Goal: Task Accomplishment & Management: Use online tool/utility

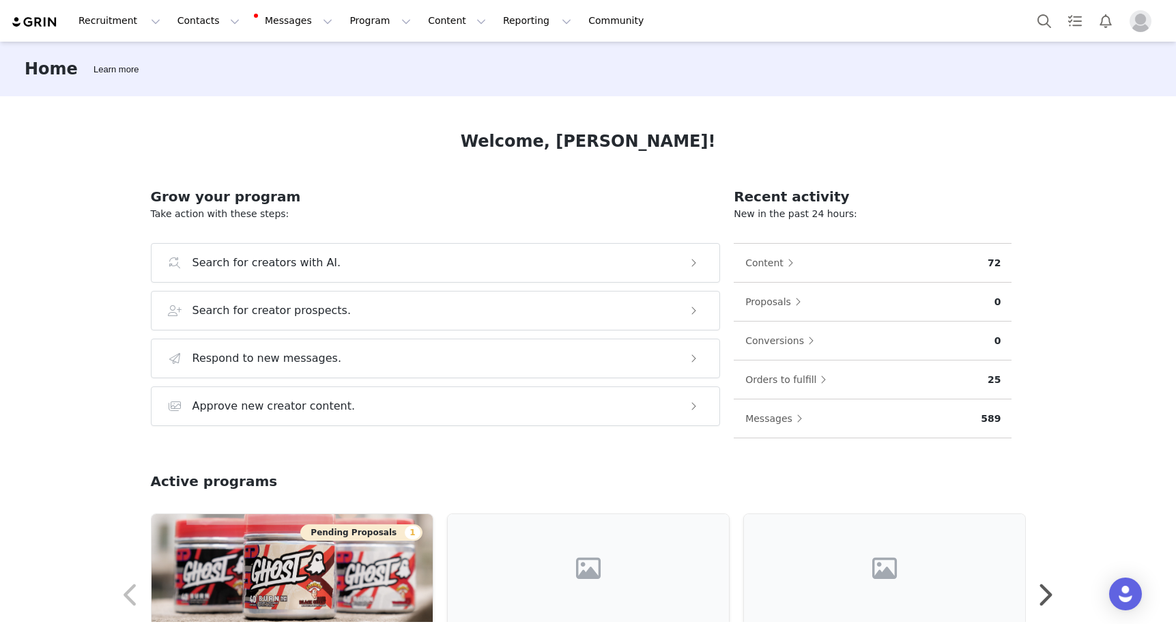
click at [1146, 22] on img "Profile" at bounding box center [1141, 21] width 22 height 22
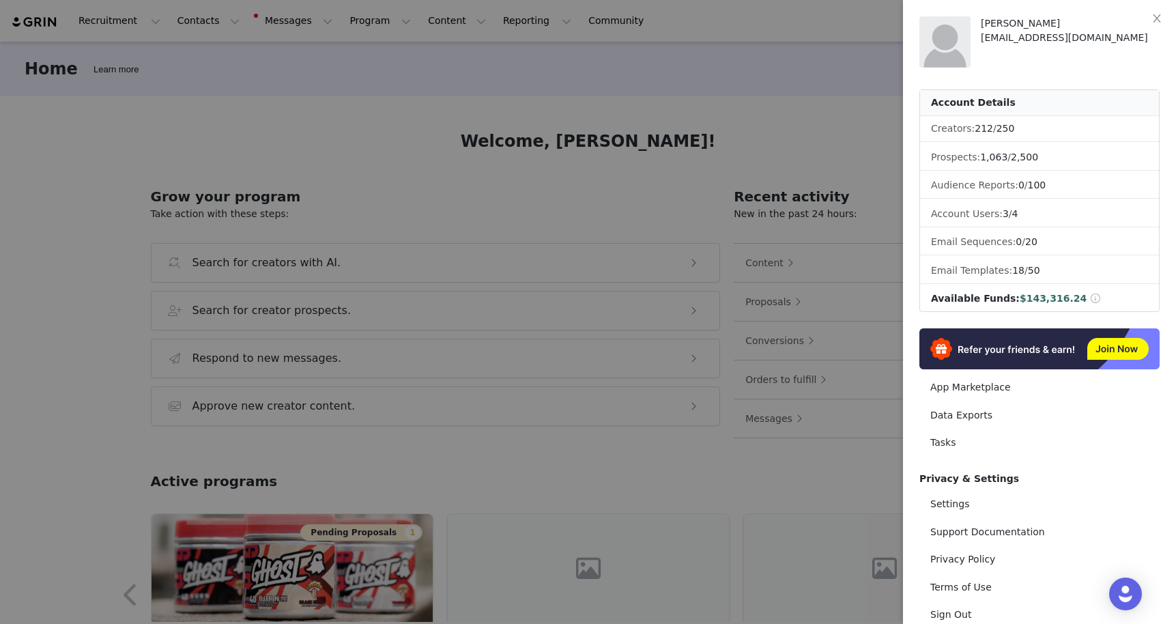
click at [1063, 300] on span "$143,316.24" at bounding box center [1053, 298] width 67 height 11
click at [1039, 288] on li "Available Funds: $143,316.24" at bounding box center [1039, 298] width 239 height 25
drag, startPoint x: 745, startPoint y: 91, endPoint x: 719, endPoint y: 83, distance: 27.2
click at [719, 83] on div at bounding box center [588, 312] width 1176 height 624
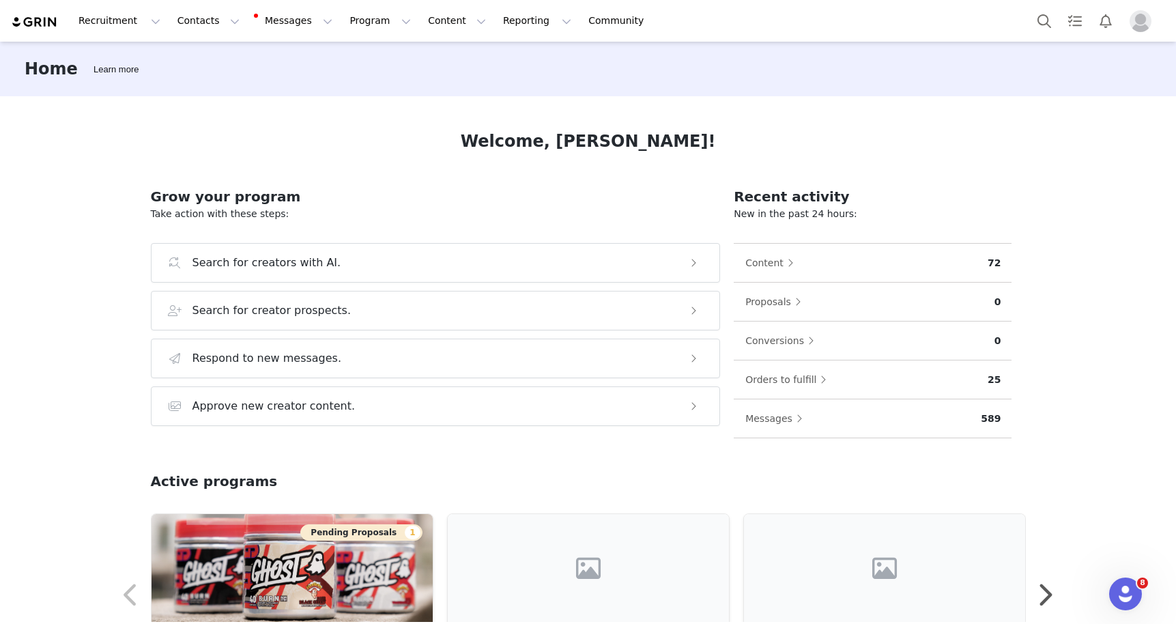
click at [1136, 25] on img "Profile" at bounding box center [1141, 21] width 22 height 22
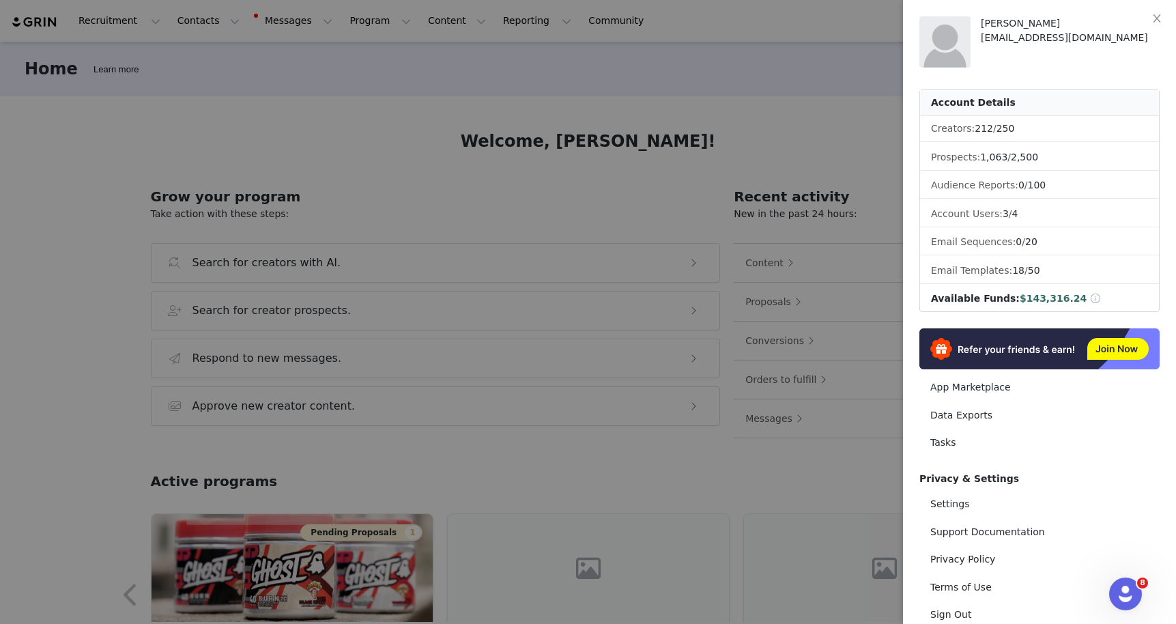
click at [772, 85] on div at bounding box center [588, 312] width 1176 height 624
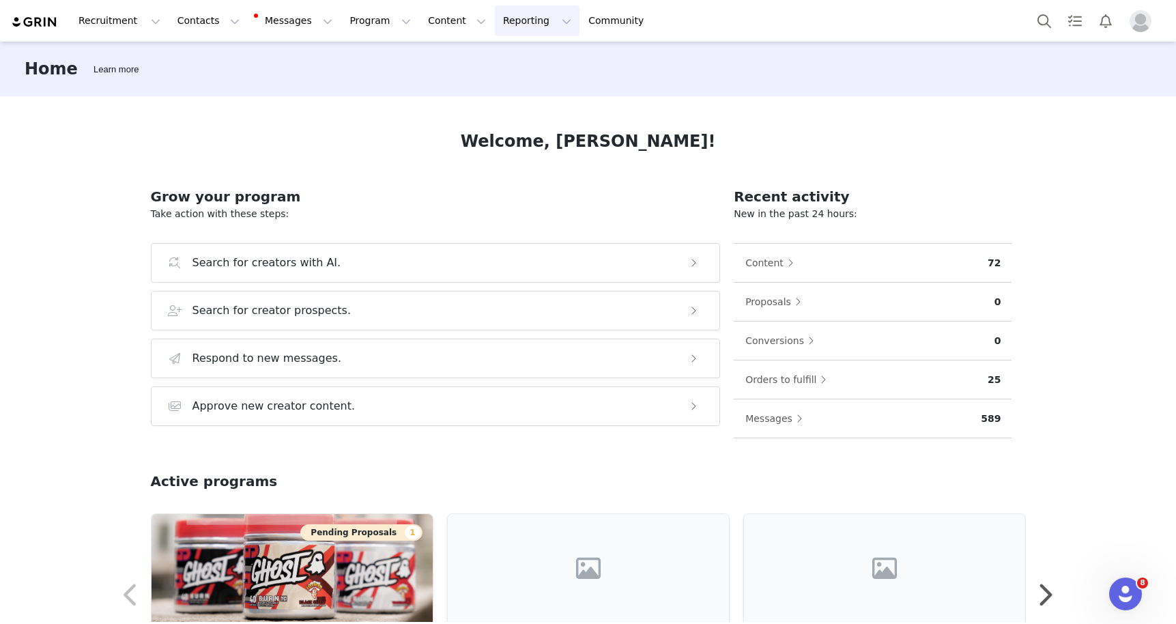
click at [495, 25] on button "Reporting Reporting" at bounding box center [537, 20] width 85 height 31
click at [521, 84] on p "Report Builder" at bounding box center [506, 85] width 68 height 14
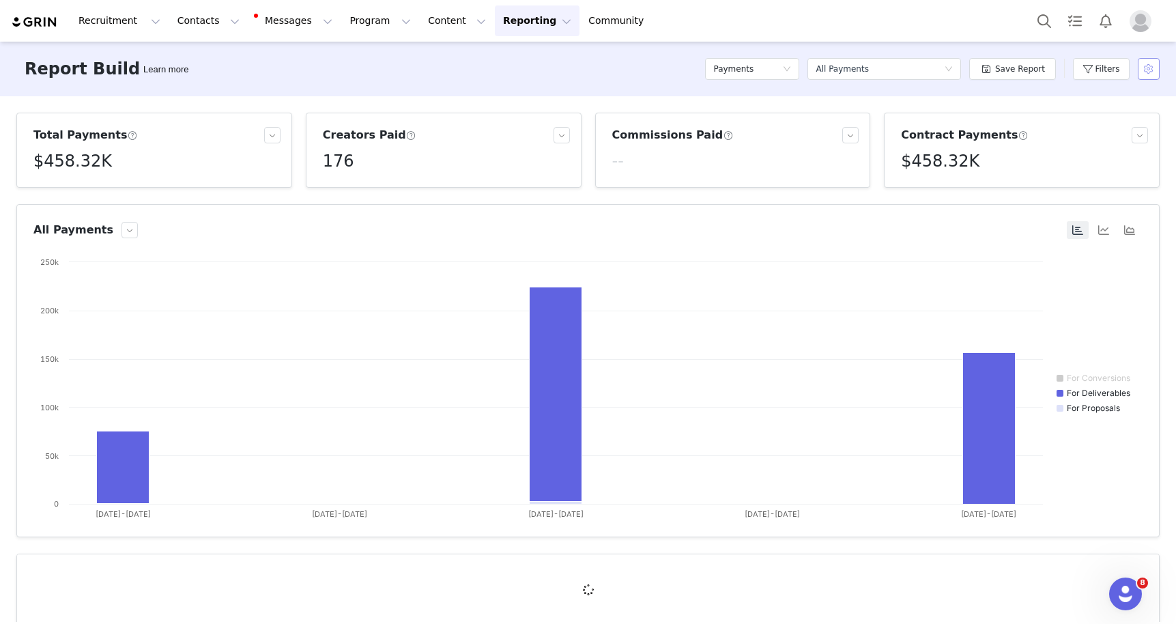
click at [1153, 68] on button "button" at bounding box center [1149, 69] width 22 height 22
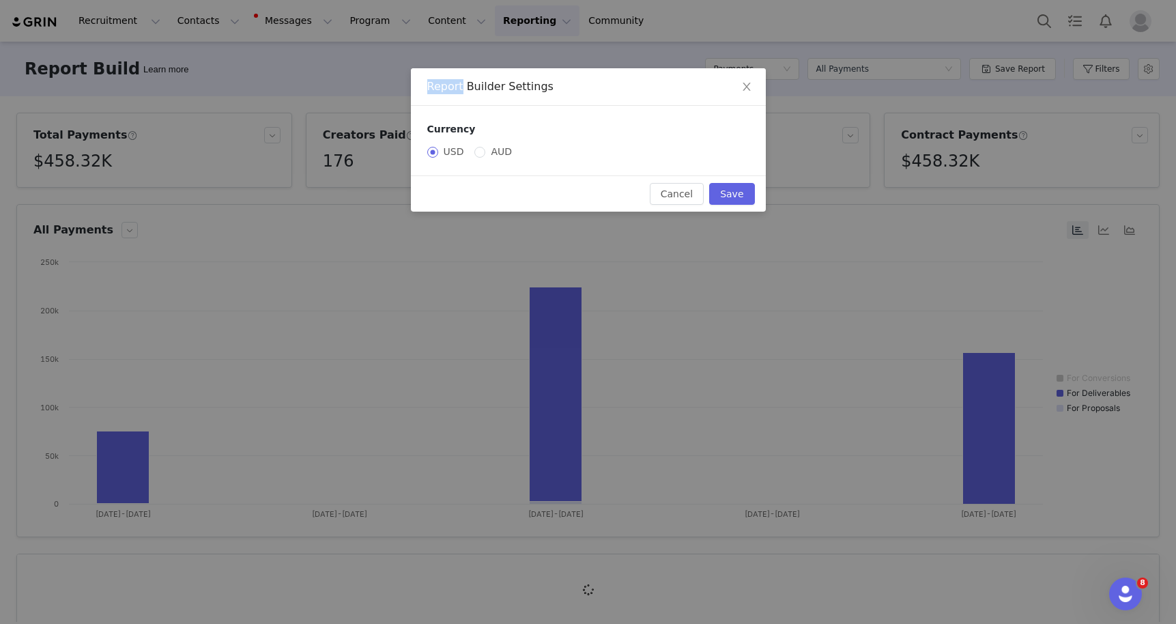
click at [1153, 68] on div "Report Builder Settings Currency USD AUD Cancel Save" at bounding box center [588, 312] width 1176 height 624
click at [750, 83] on icon "icon: close" at bounding box center [746, 86] width 11 height 11
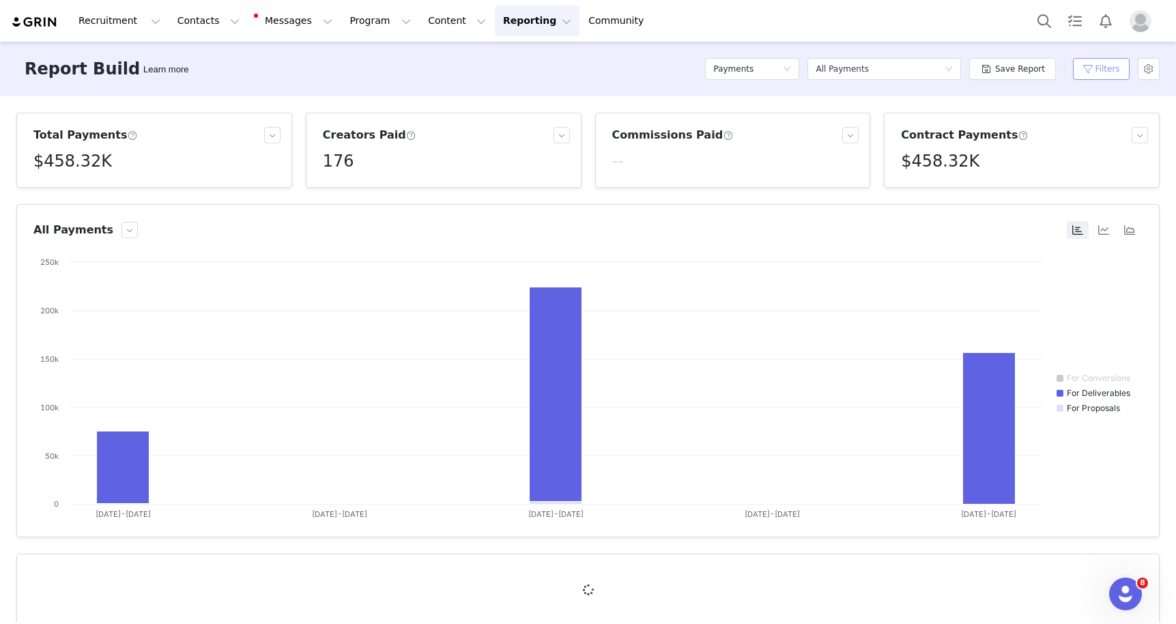
click at [1108, 63] on button "Filters" at bounding box center [1101, 69] width 57 height 22
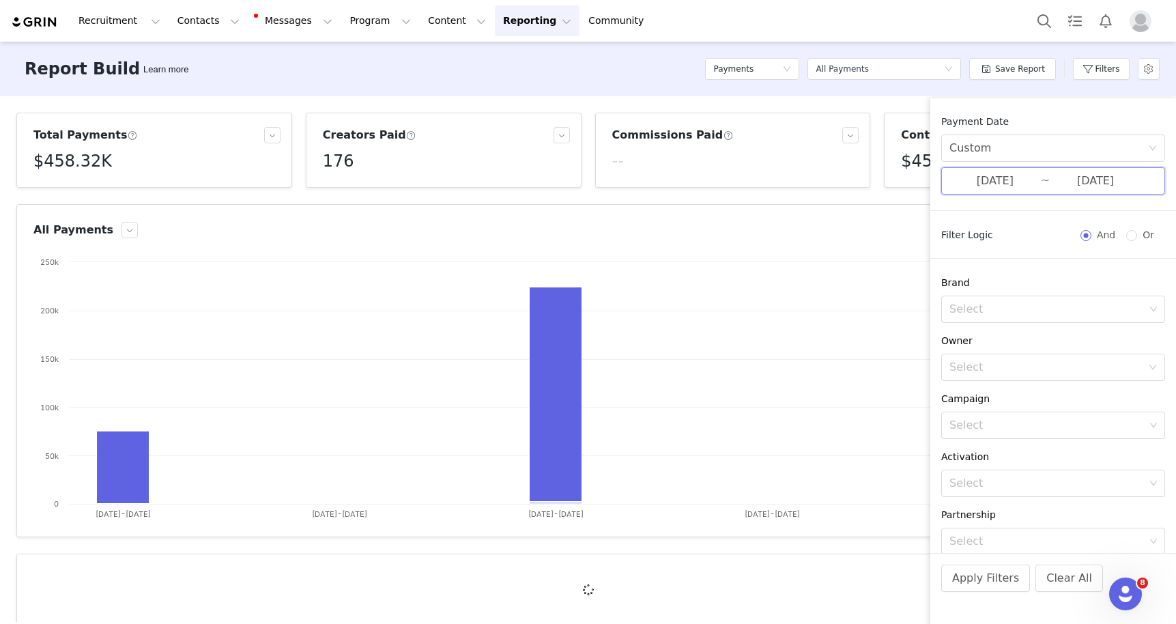
click at [1007, 192] on span "[DATE] ~ [DATE]" at bounding box center [1053, 180] width 224 height 27
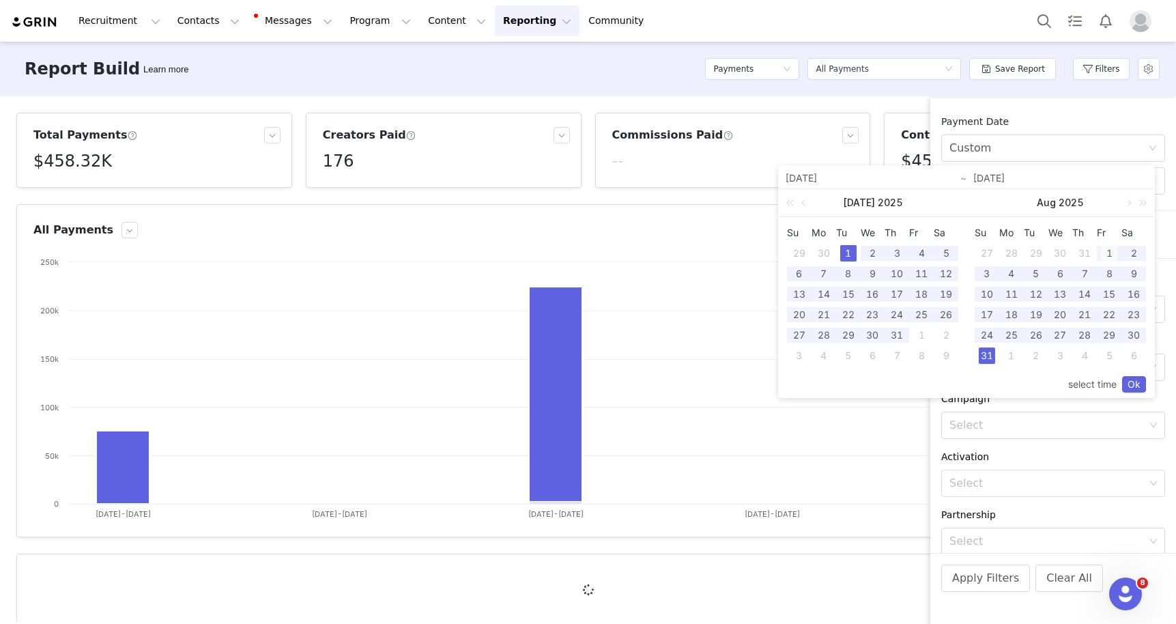
click at [1110, 250] on div "1" at bounding box center [1109, 253] width 16 height 16
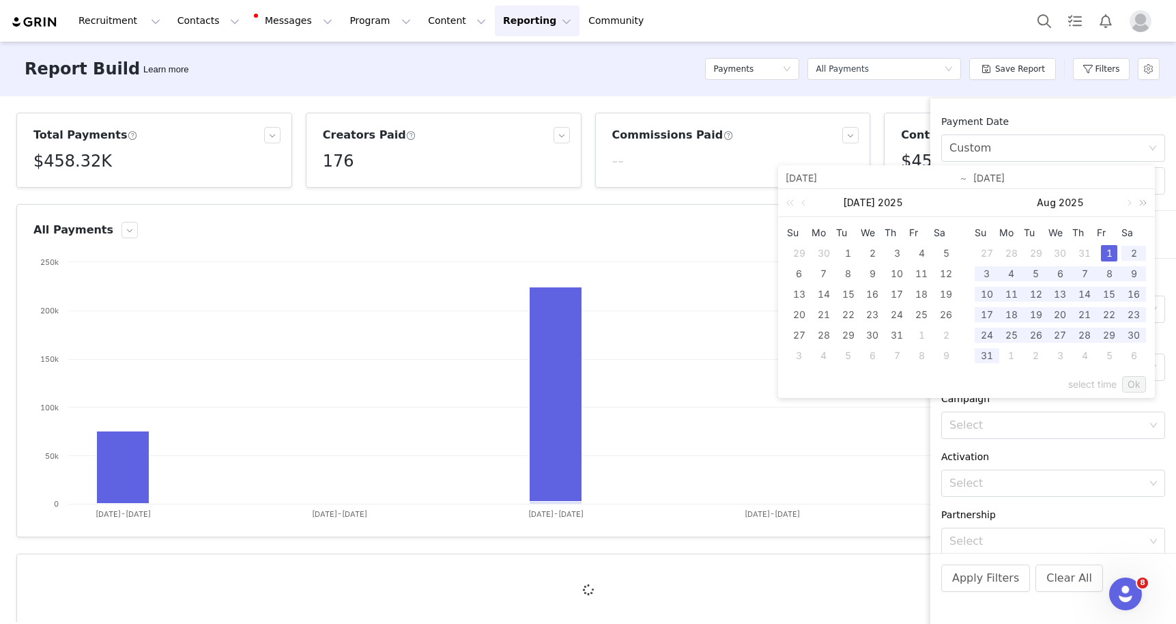
click at [1141, 205] on link at bounding box center [1141, 202] width 18 height 27
click at [968, 203] on div "[DATE]" at bounding box center [1060, 202] width 188 height 27
click at [983, 202] on link at bounding box center [980, 202] width 18 height 27
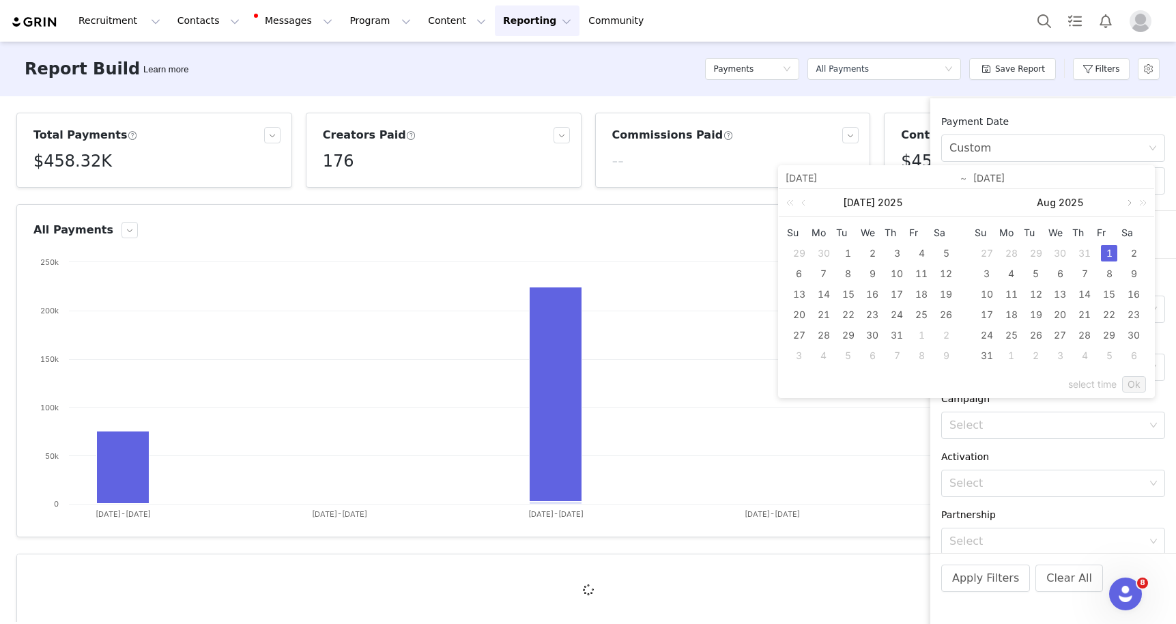
click at [1125, 207] on link at bounding box center [1128, 202] width 12 height 27
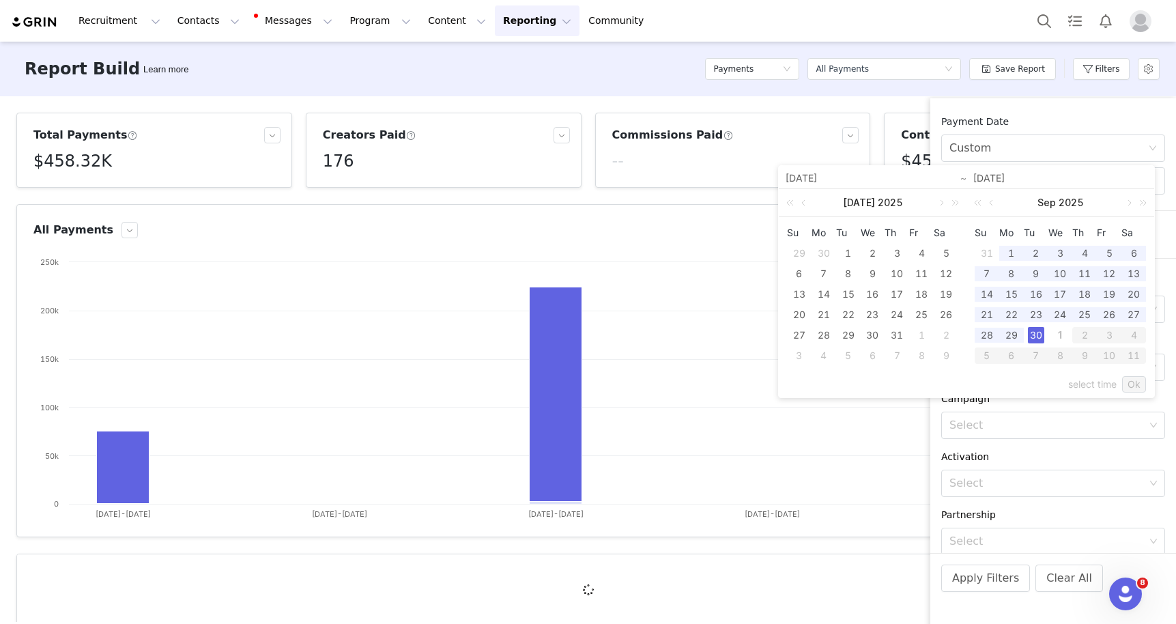
click at [1034, 336] on div "30" at bounding box center [1036, 335] width 16 height 16
type input "[DATE]"
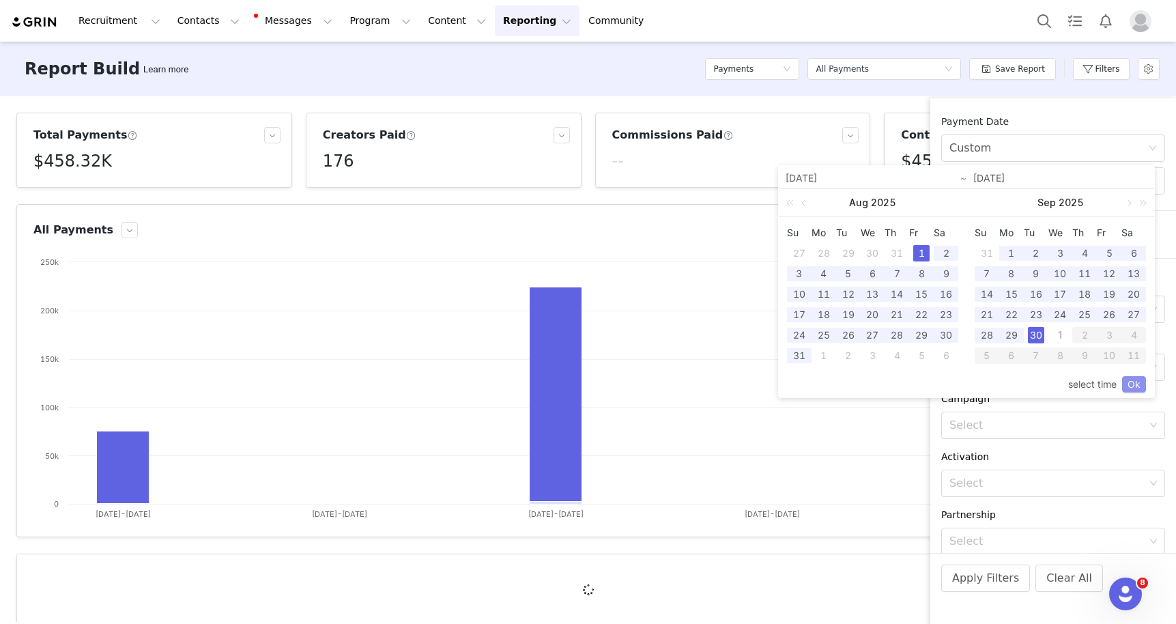
click at [1128, 379] on link "Ok" at bounding box center [1134, 384] width 24 height 16
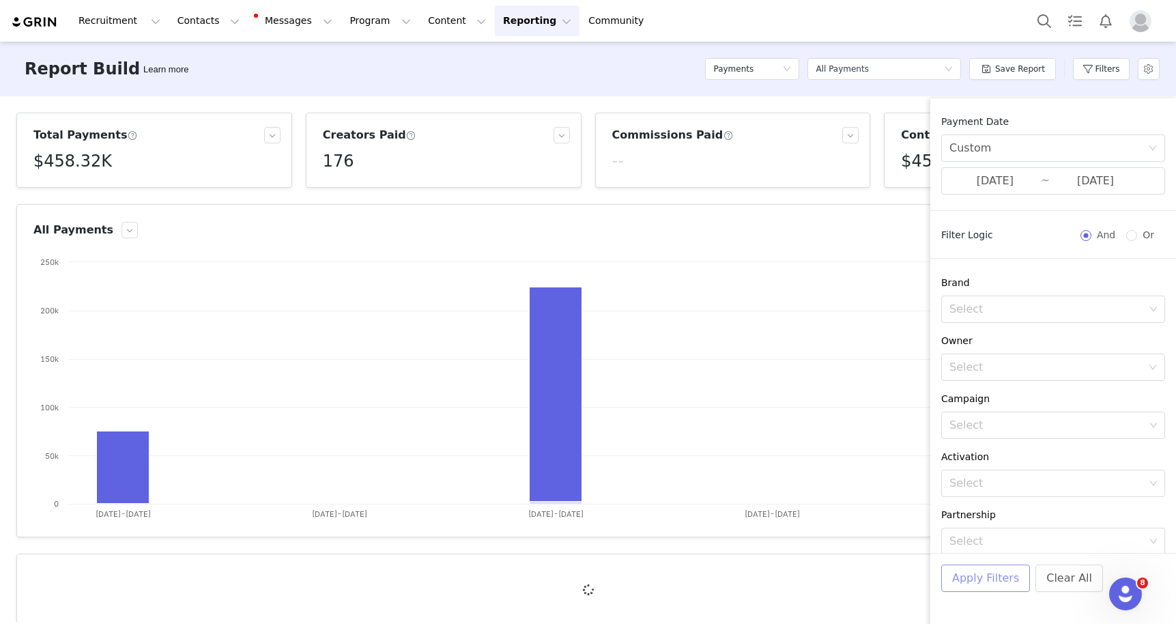
click at [1001, 580] on button "Apply Filters" at bounding box center [985, 577] width 89 height 27
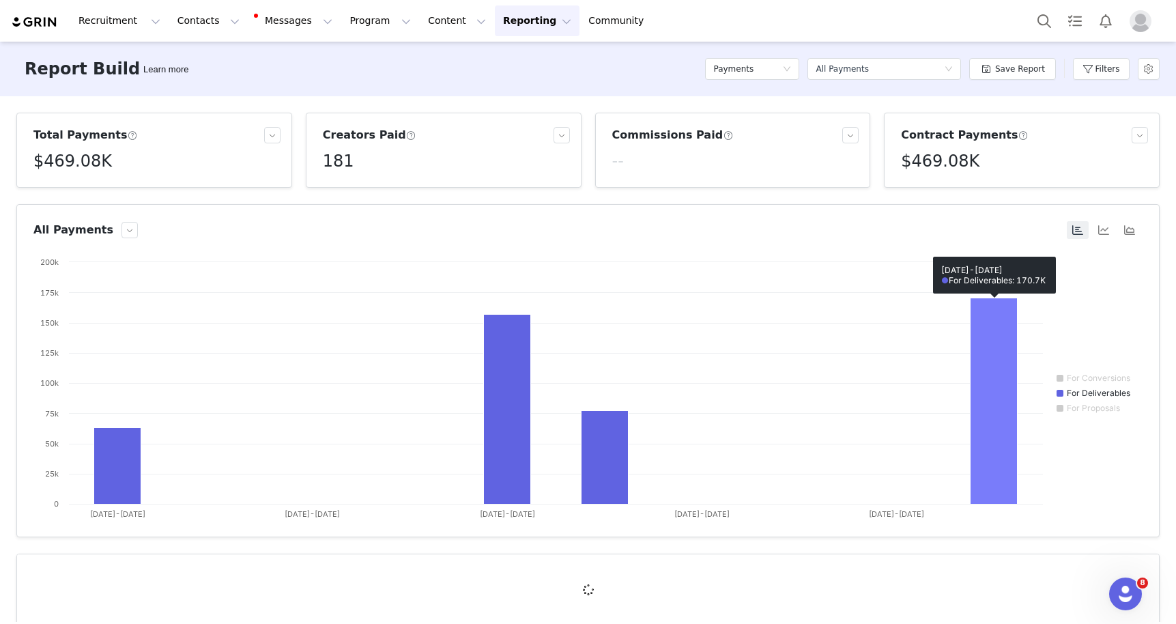
click at [968, 463] on rect at bounding box center [587, 391] width 1109 height 273
click at [882, 566] on div at bounding box center [588, 589] width 1142 height 71
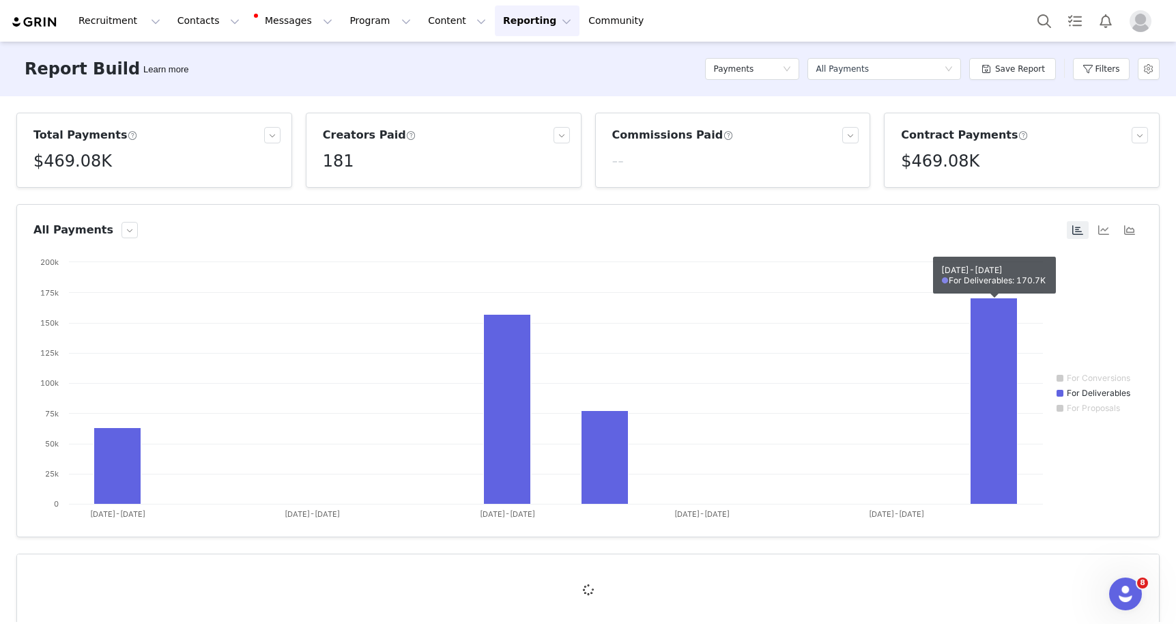
scroll to position [20, 0]
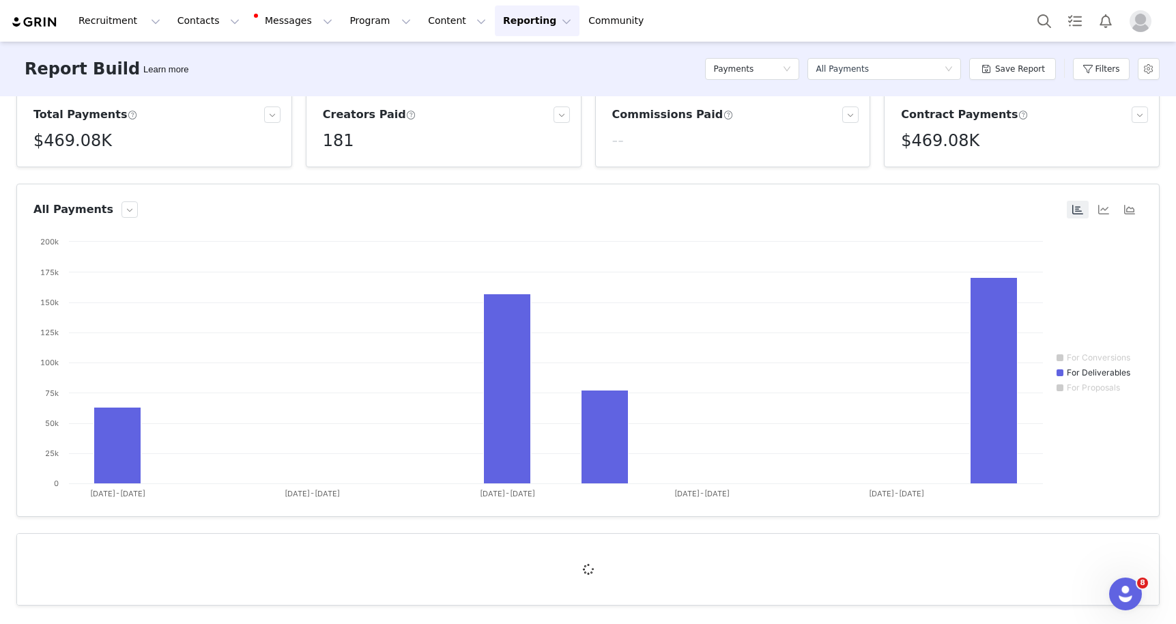
click at [723, 528] on div "Total Payments $469.08K Creators Paid 181 Commissions Paid -- Contract Payments…" at bounding box center [588, 359] width 1176 height 526
click at [1142, 23] on img "Profile" at bounding box center [1141, 21] width 22 height 22
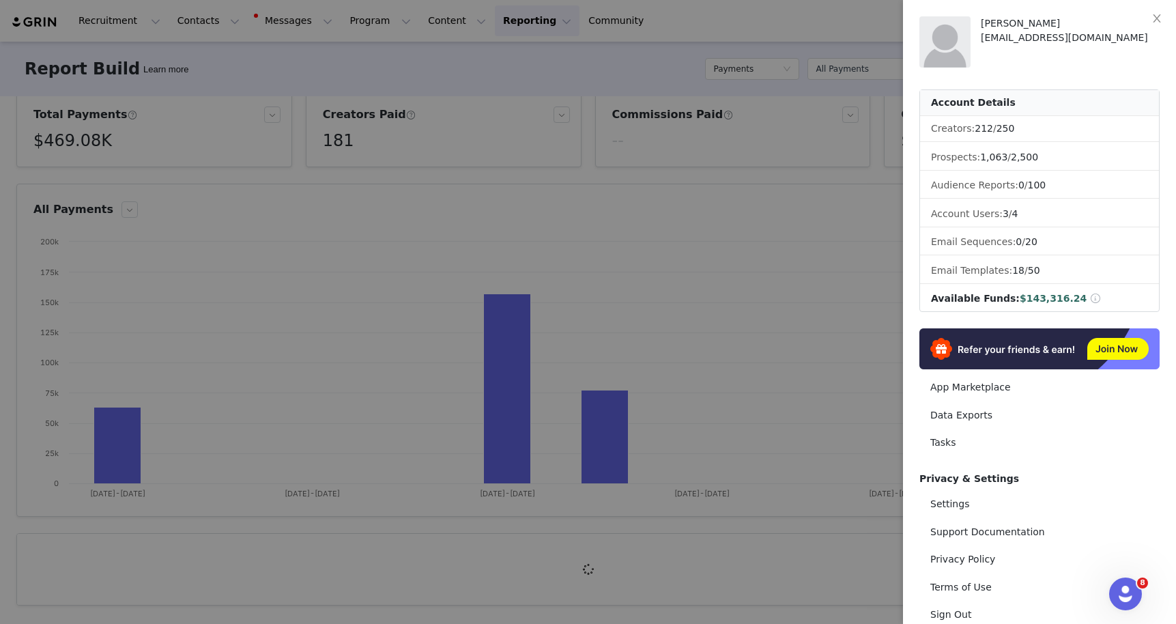
click at [1047, 299] on span "$143,316.24" at bounding box center [1053, 298] width 67 height 11
copy span "143,316.24"
click at [825, 184] on div at bounding box center [588, 312] width 1176 height 624
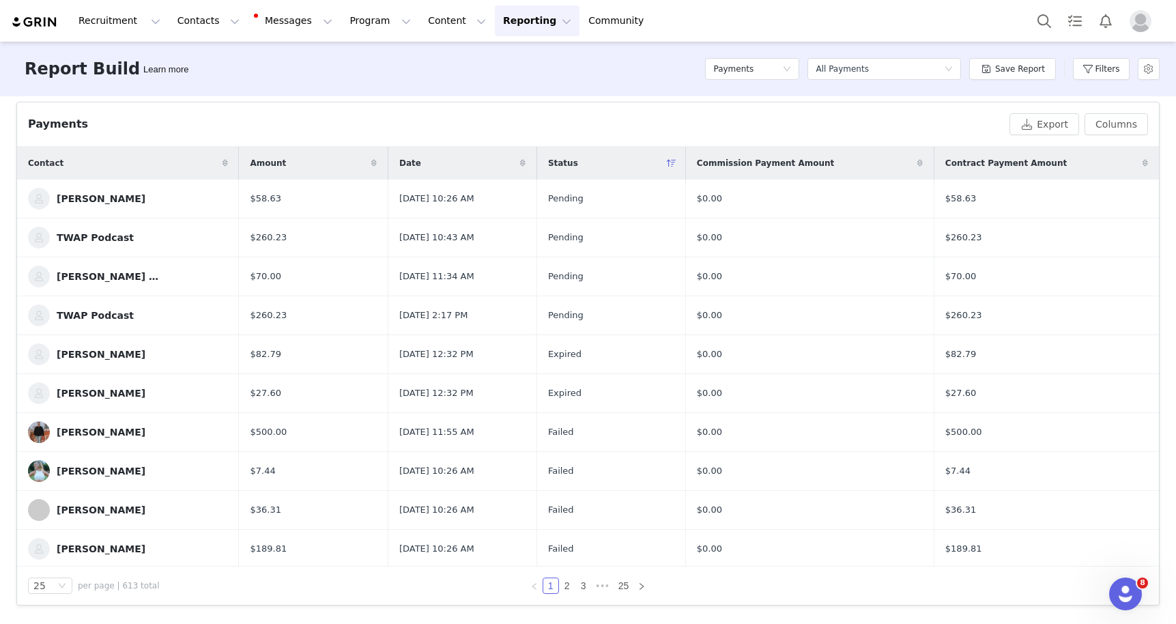
scroll to position [0, 0]
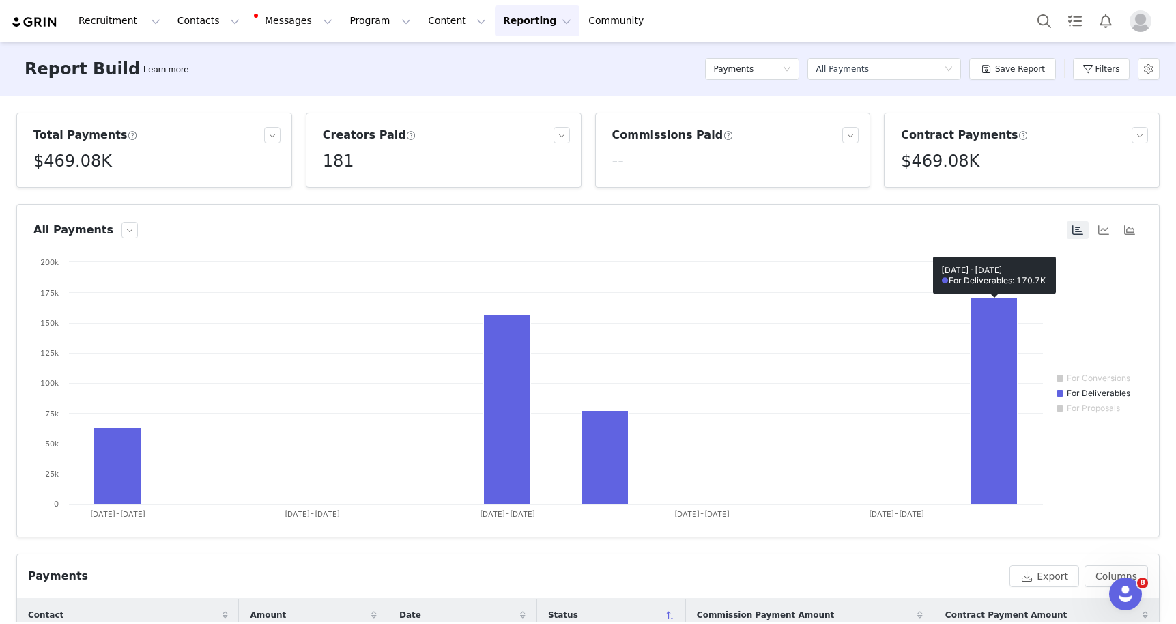
click at [1050, 573] on button "Export" at bounding box center [1044, 576] width 70 height 22
click at [857, 562] on div "Payments Export Columns" at bounding box center [588, 576] width 1142 height 44
drag, startPoint x: 1038, startPoint y: 580, endPoint x: 1078, endPoint y: 612, distance: 50.5
click at [1038, 580] on button "Export" at bounding box center [1044, 576] width 70 height 22
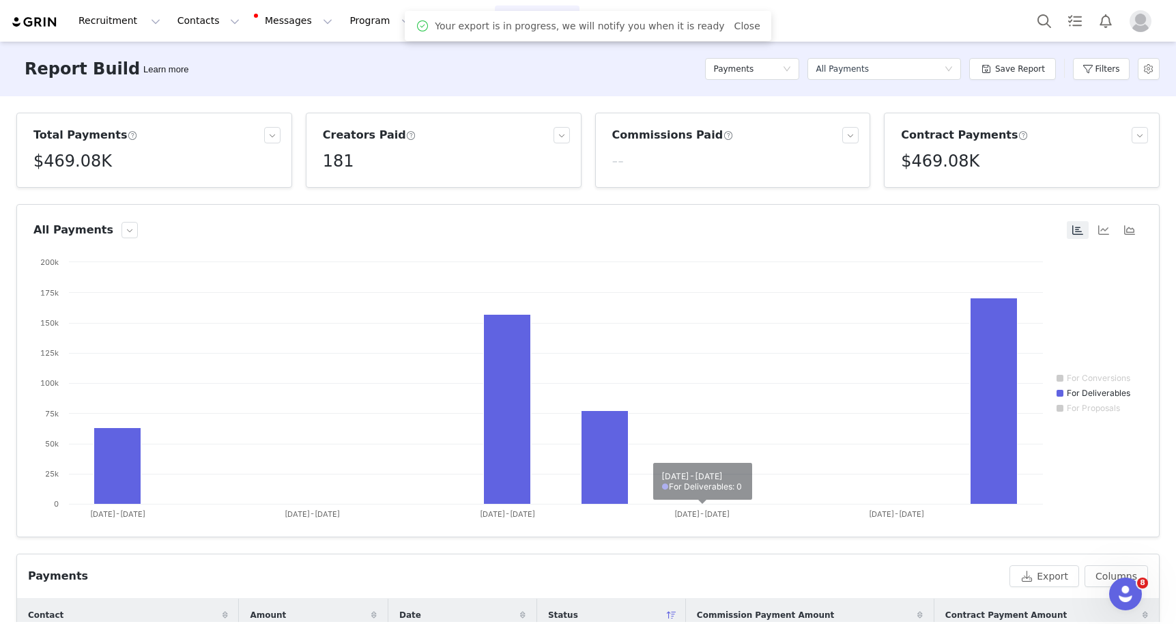
drag, startPoint x: 739, startPoint y: 24, endPoint x: 779, endPoint y: 331, distance: 309.8
click at [739, 23] on link "Close" at bounding box center [747, 25] width 26 height 11
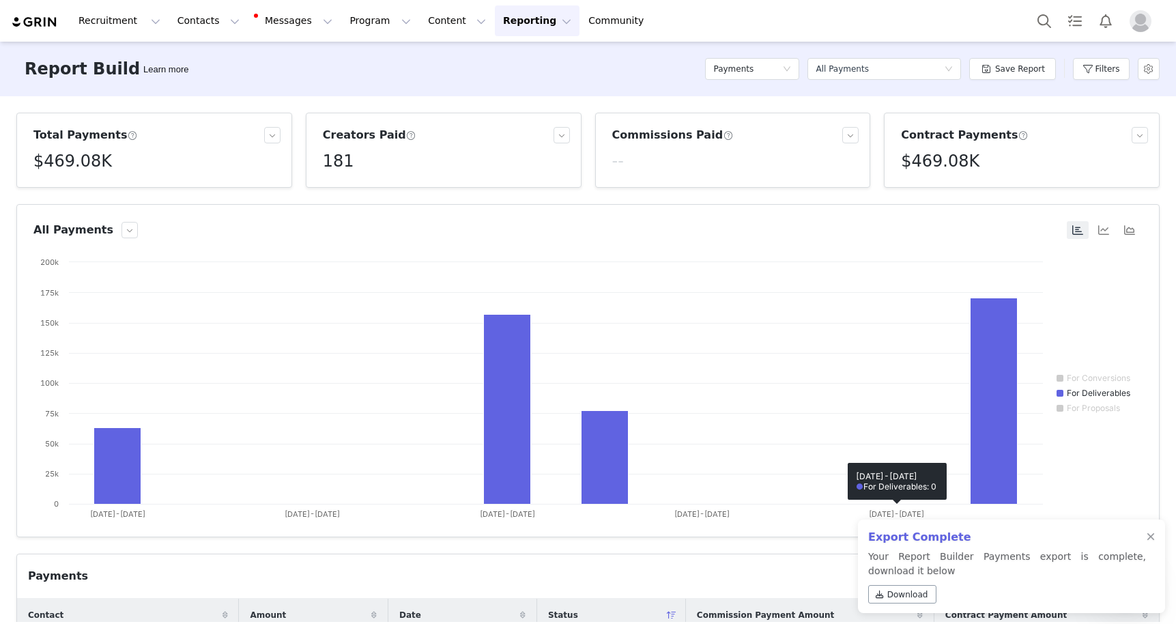
click at [910, 592] on span "Download" at bounding box center [907, 594] width 41 height 12
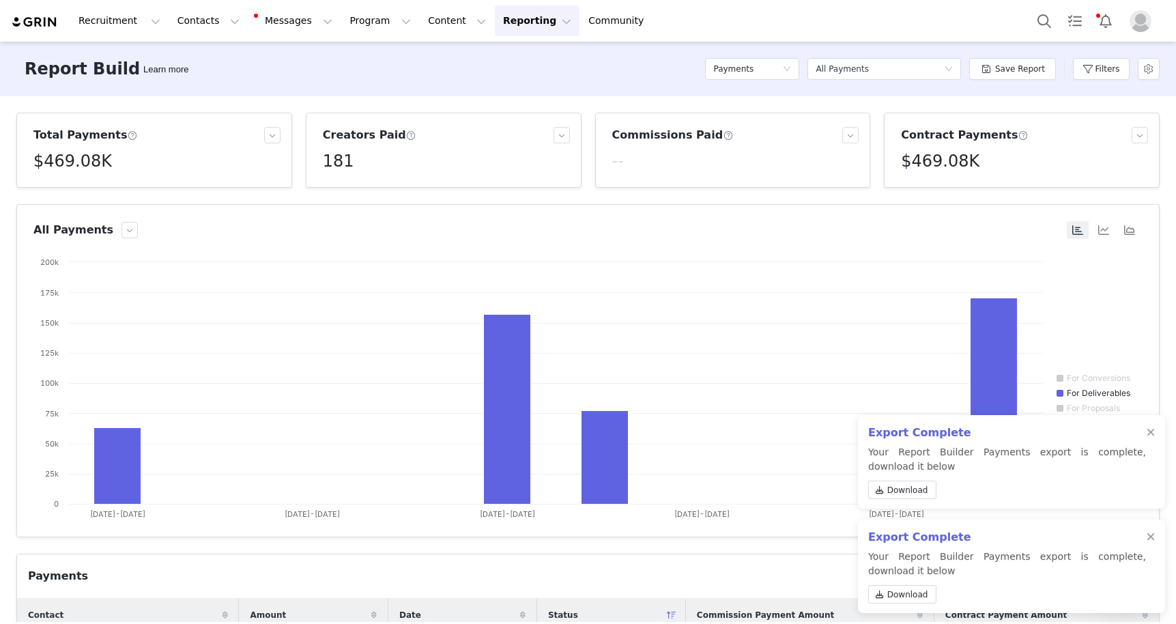
click at [1131, 28] on span "Profile" at bounding box center [1141, 21] width 22 height 22
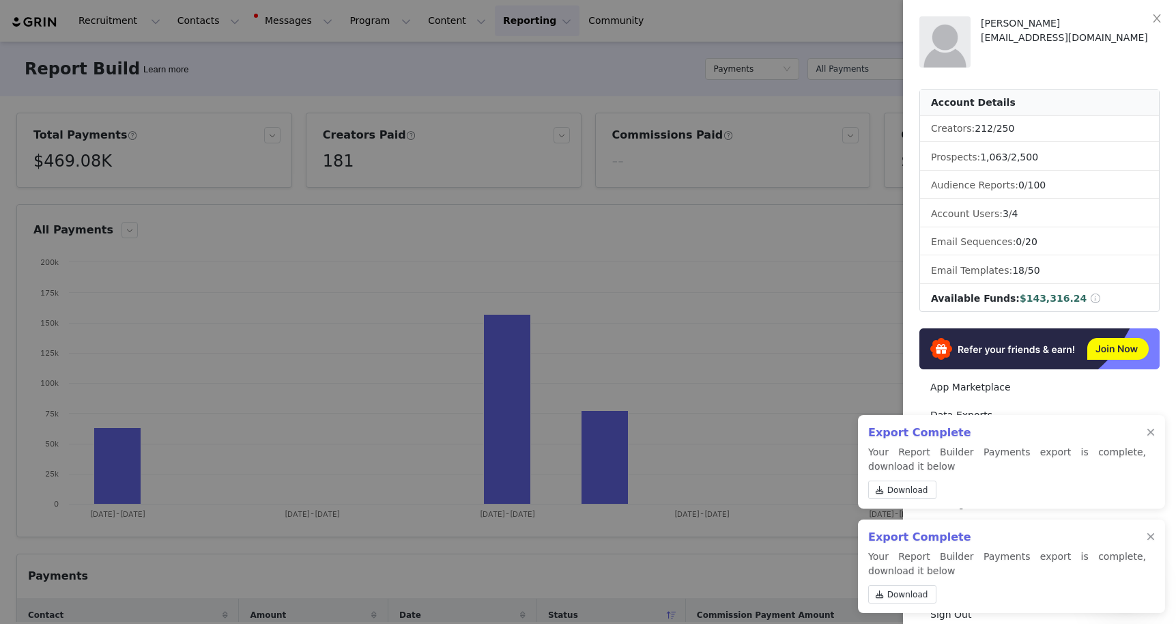
click at [1039, 300] on span "$143,316.24" at bounding box center [1053, 298] width 67 height 11
click at [1039, 299] on span "$143,316.24" at bounding box center [1053, 298] width 67 height 11
copy span "143,316.24"
